Goal: Information Seeking & Learning: Understand process/instructions

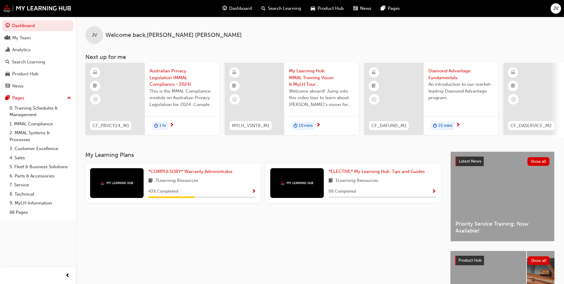
click at [250, 37] on div "JV Welcome back , [PERSON_NAME]" at bounding box center [320, 30] width 488 height 27
click at [34, 140] on link "2. MMAL Systems & Processes" at bounding box center [40, 136] width 66 height 16
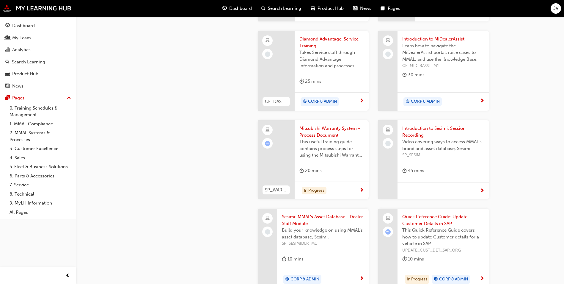
scroll to position [446, 0]
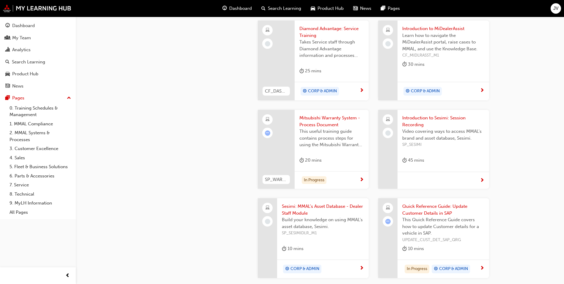
click at [330, 117] on span "Mitsubishi Warranty System - Process Document" at bounding box center [331, 120] width 64 height 13
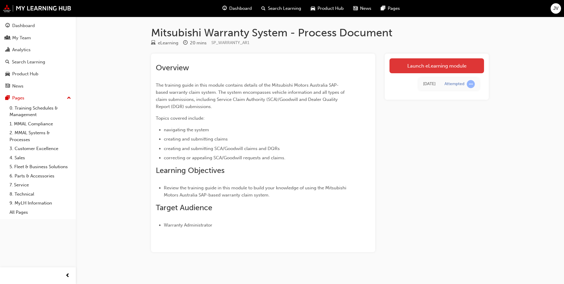
click at [462, 60] on link "Launch eLearning module" at bounding box center [436, 65] width 95 height 15
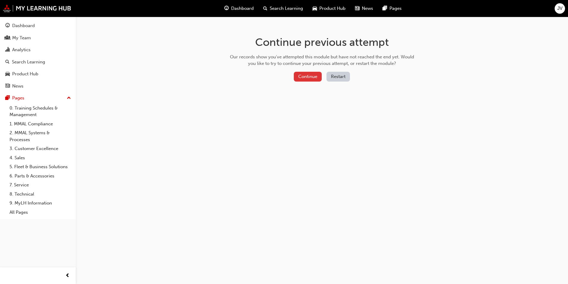
click at [310, 78] on button "Continue" at bounding box center [308, 77] width 28 height 10
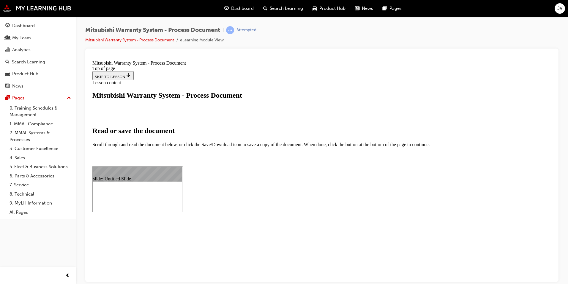
scroll to position [419, 0]
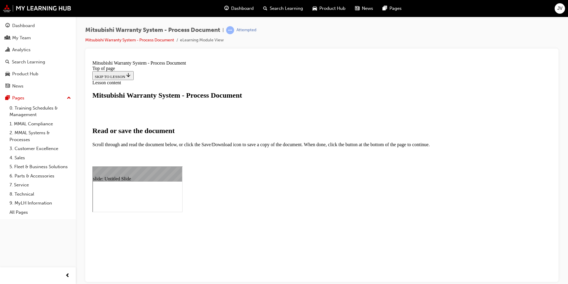
type input "1"
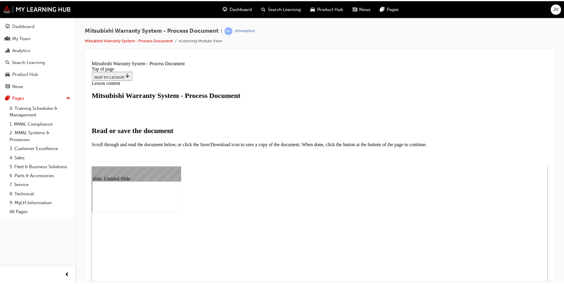
scroll to position [0, 0]
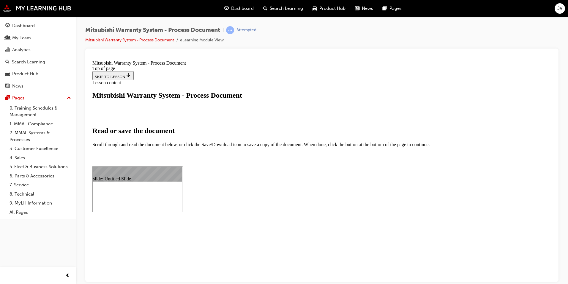
click at [389, 33] on div "Mitsubishi Warranty System - Process Document | Attempted Mitsubishi Warranty S…" at bounding box center [321, 37] width 473 height 22
drag, startPoint x: 344, startPoint y: 217, endPoint x: 515, endPoint y: 178, distance: 175.8
click at [29, 138] on link "2. MMAL Systems & Processes" at bounding box center [40, 136] width 66 height 16
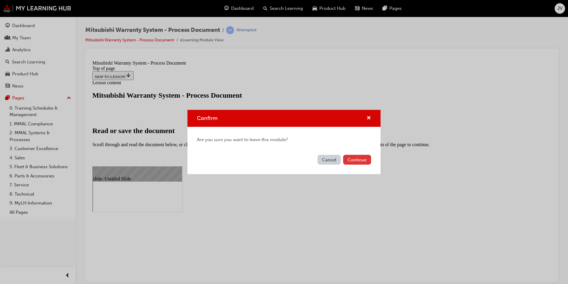
click at [347, 158] on button "Continue" at bounding box center [357, 160] width 28 height 10
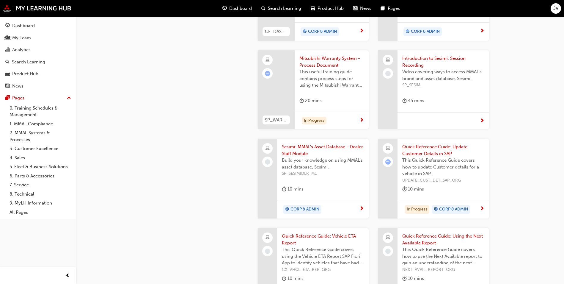
click at [312, 89] on div "This useful training guide contains process steps for using the Mitsubishi Warr…" at bounding box center [331, 80] width 64 height 24
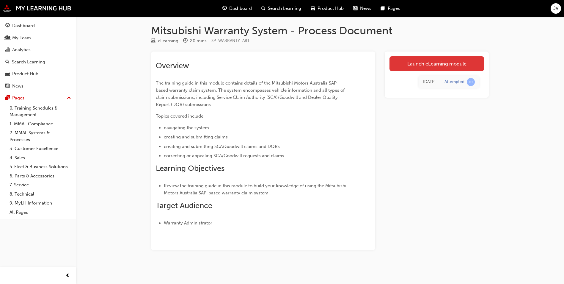
click at [440, 65] on link "Launch eLearning module" at bounding box center [436, 63] width 95 height 15
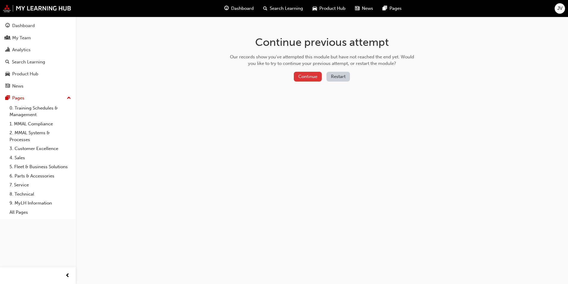
click at [310, 80] on button "Continue" at bounding box center [308, 77] width 28 height 10
